Goal: Transaction & Acquisition: Purchase product/service

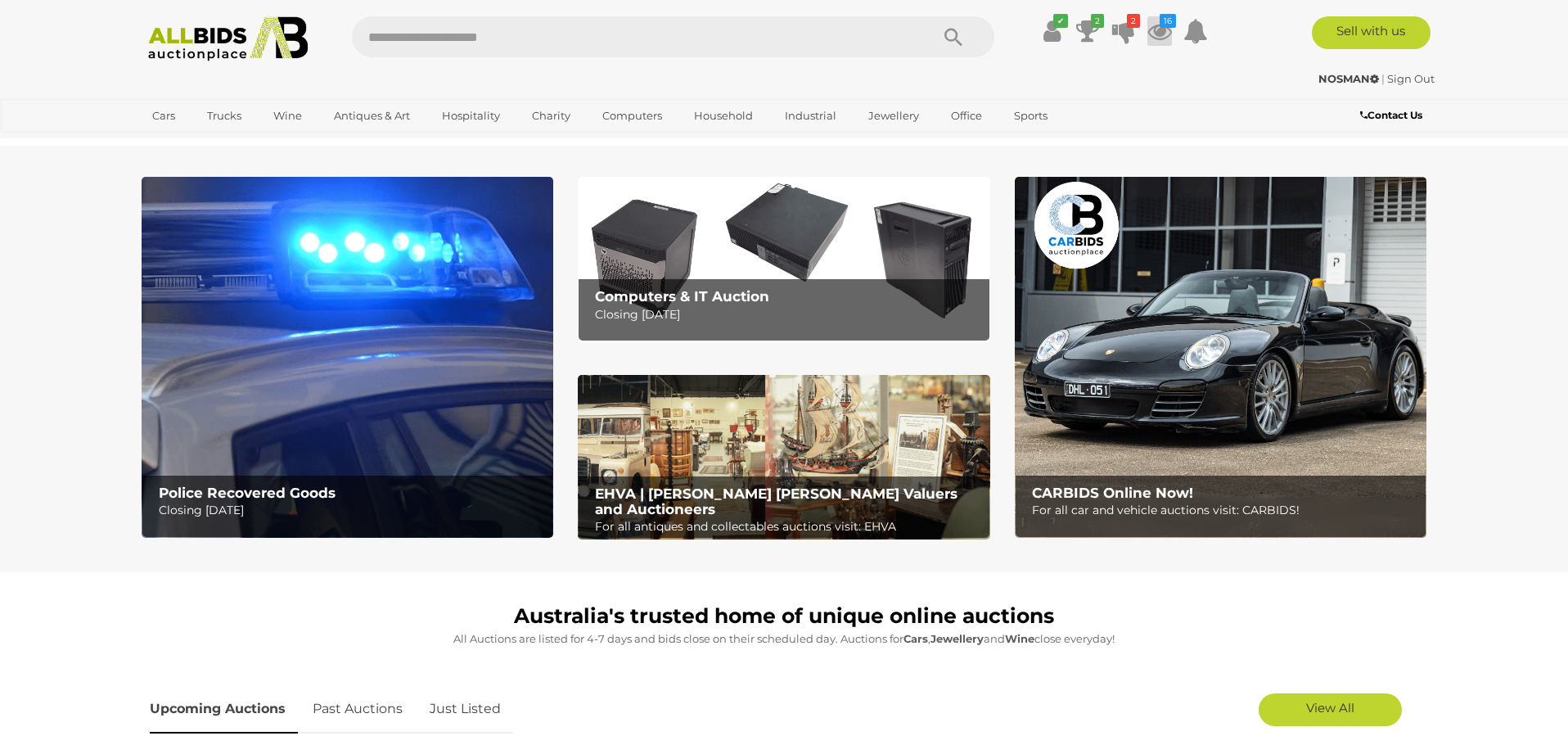
click at [1161, 31] on icon at bounding box center [1160, 31] width 25 height 29
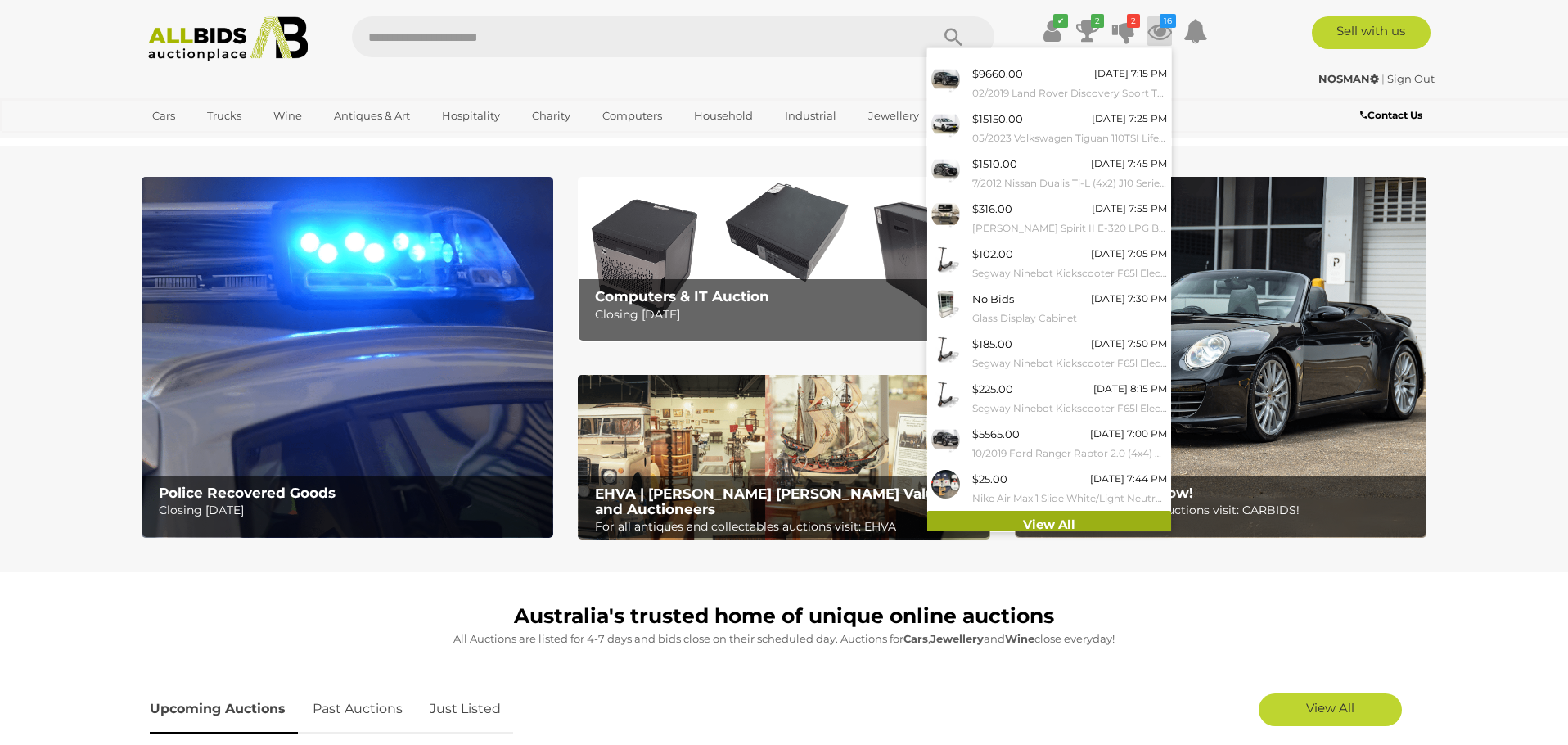
scroll to position [29, 0]
click at [1051, 513] on link "View All" at bounding box center [1049, 525] width 244 height 28
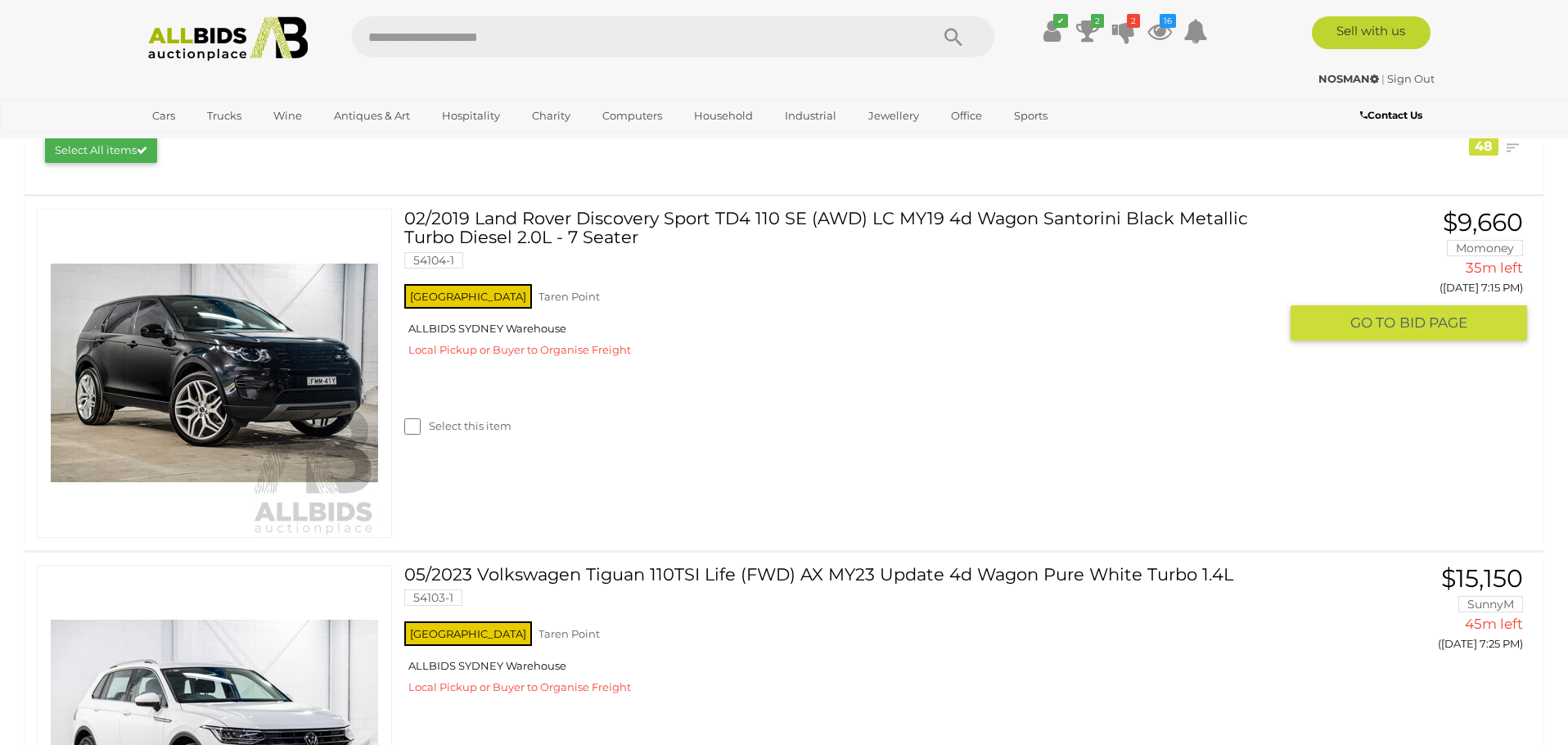
scroll to position [281, 0]
click at [307, 321] on link at bounding box center [214, 373] width 355 height 330
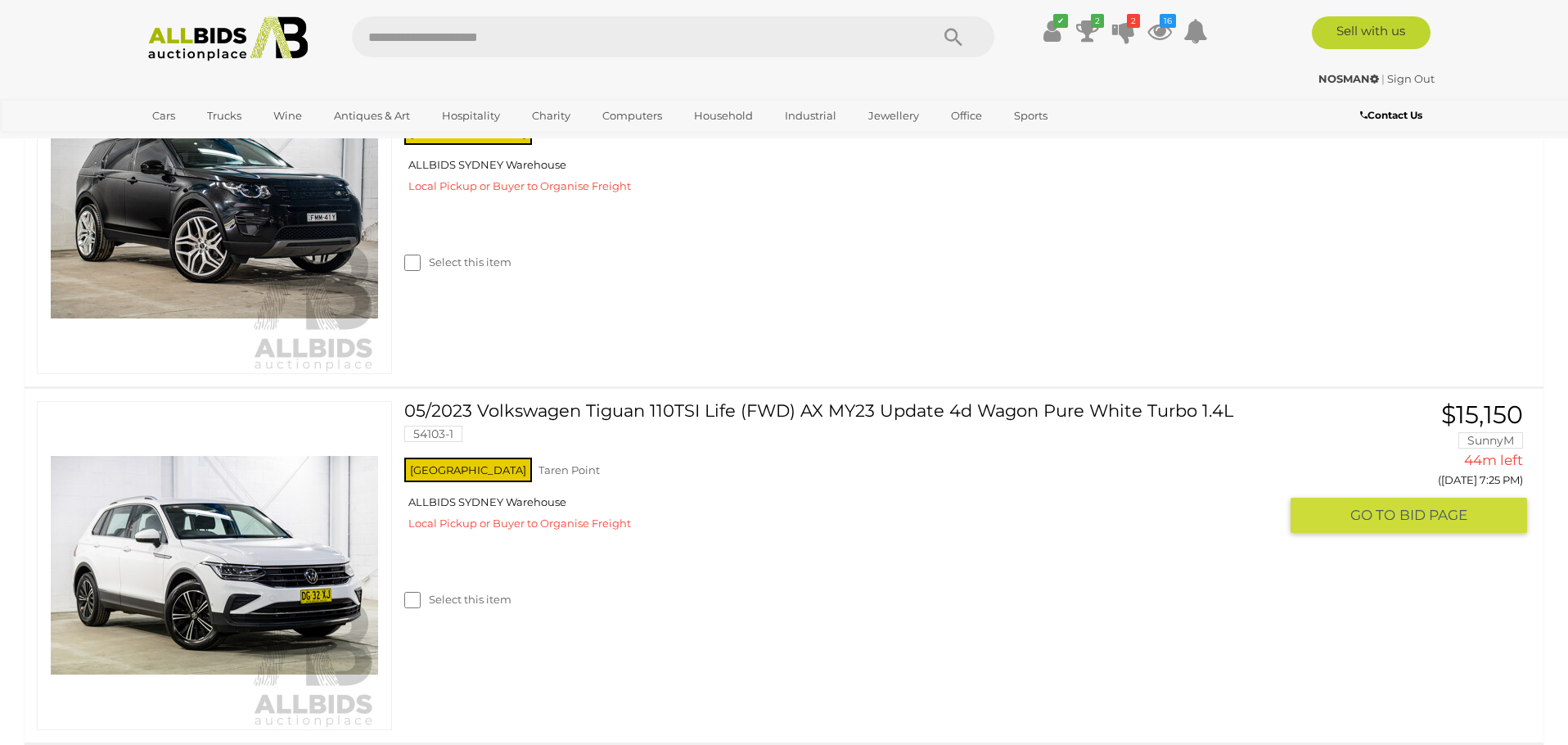
scroll to position [472, 0]
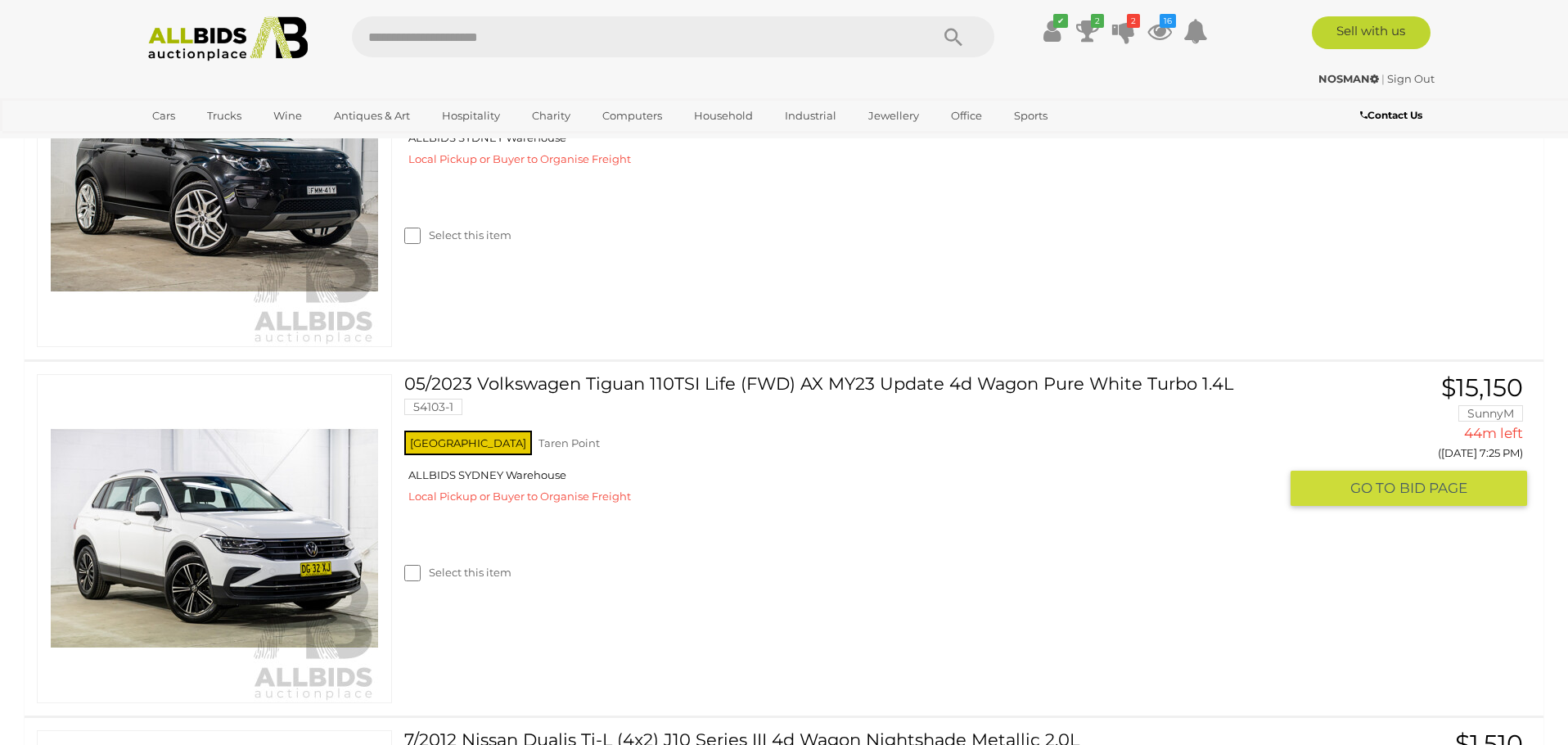
click at [291, 536] on img at bounding box center [214, 539] width 328 height 328
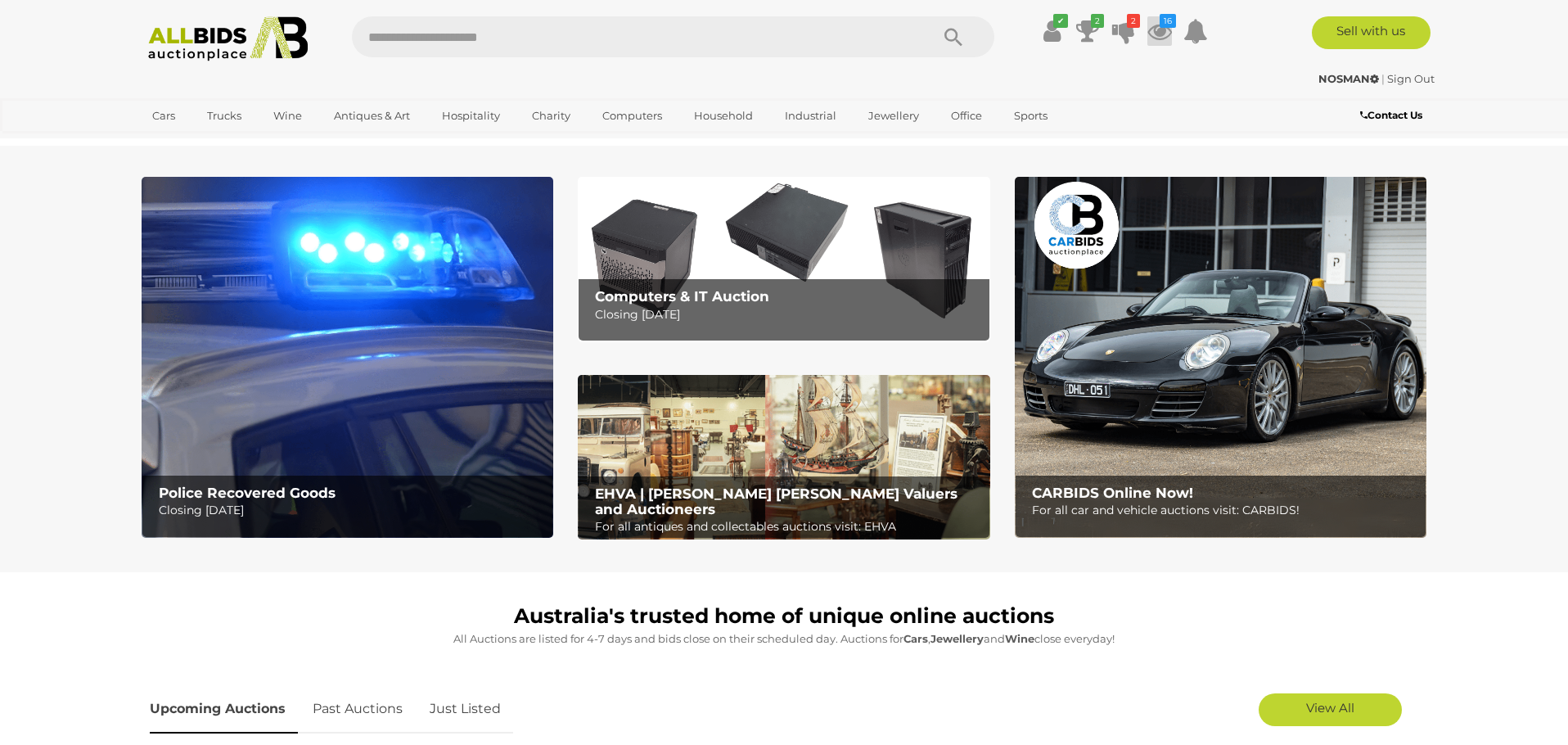
click at [1159, 29] on icon at bounding box center [1160, 31] width 25 height 29
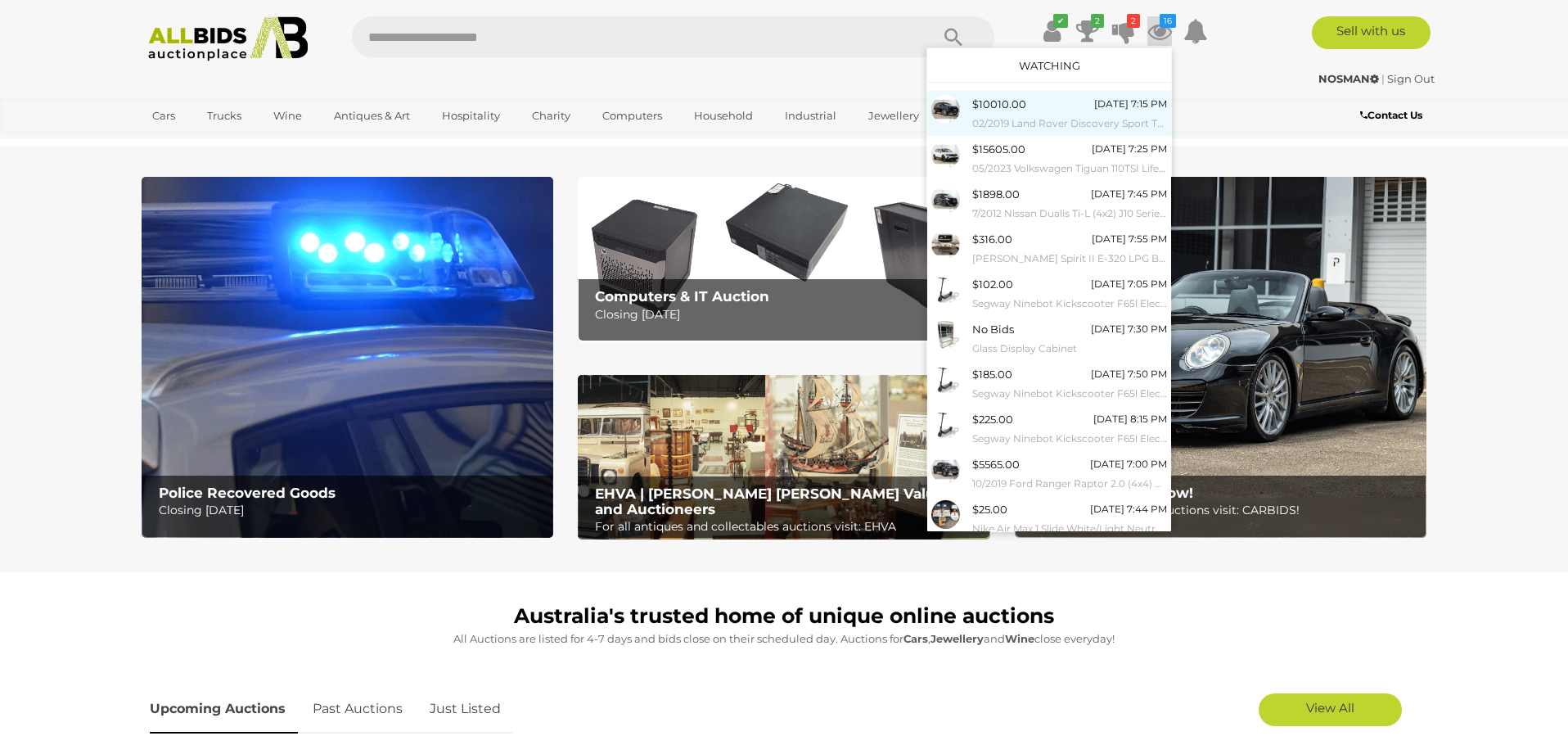
click at [1029, 117] on small "02/2019 Land Rover Discovery Sport TD4 110 SE (AWD) LC MY19 4d Wagon Santorini …" at bounding box center [1070, 124] width 195 height 18
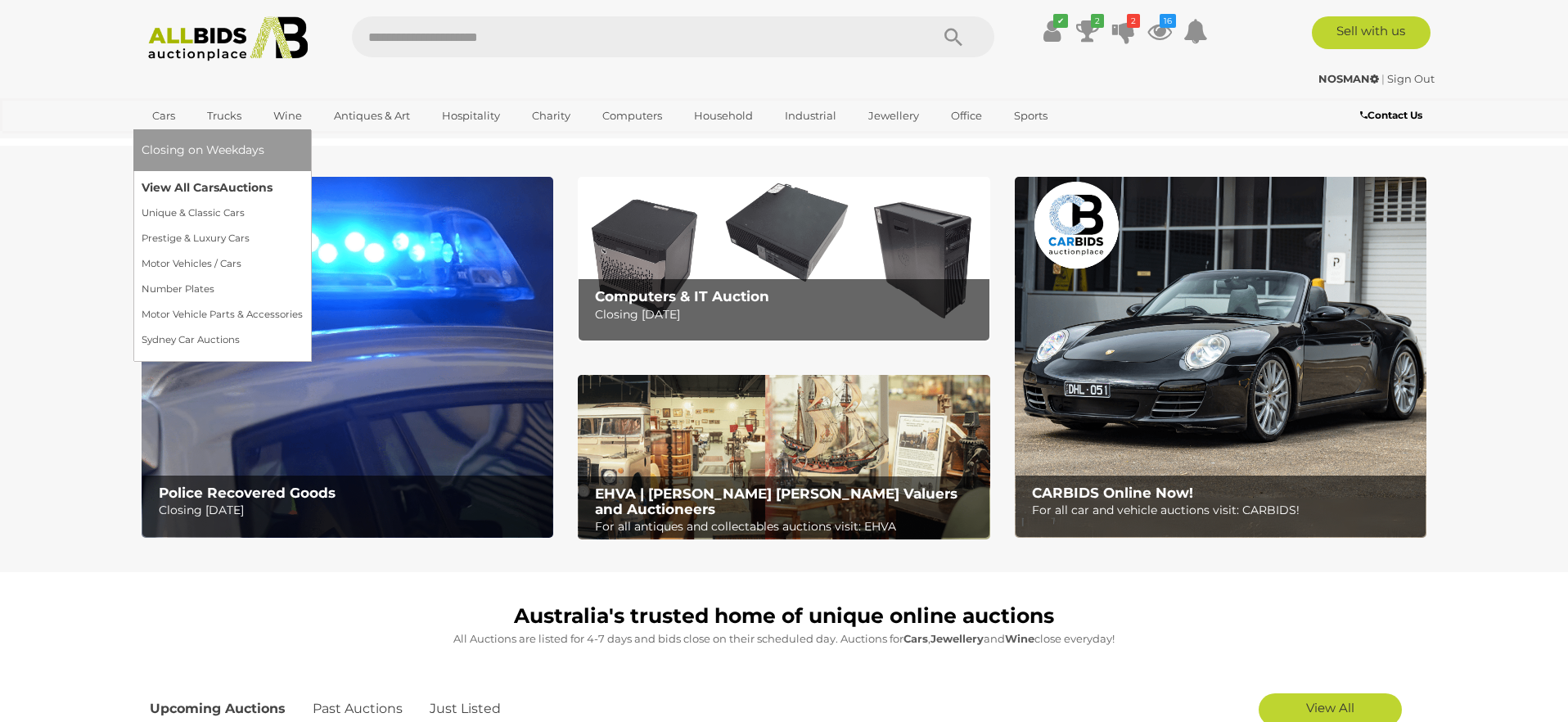
click at [187, 185] on link "View All Cars Auctions" at bounding box center [222, 188] width 161 height 26
click at [185, 188] on link "View All Cars Auctions" at bounding box center [222, 188] width 161 height 26
